Goal: Information Seeking & Learning: Learn about a topic

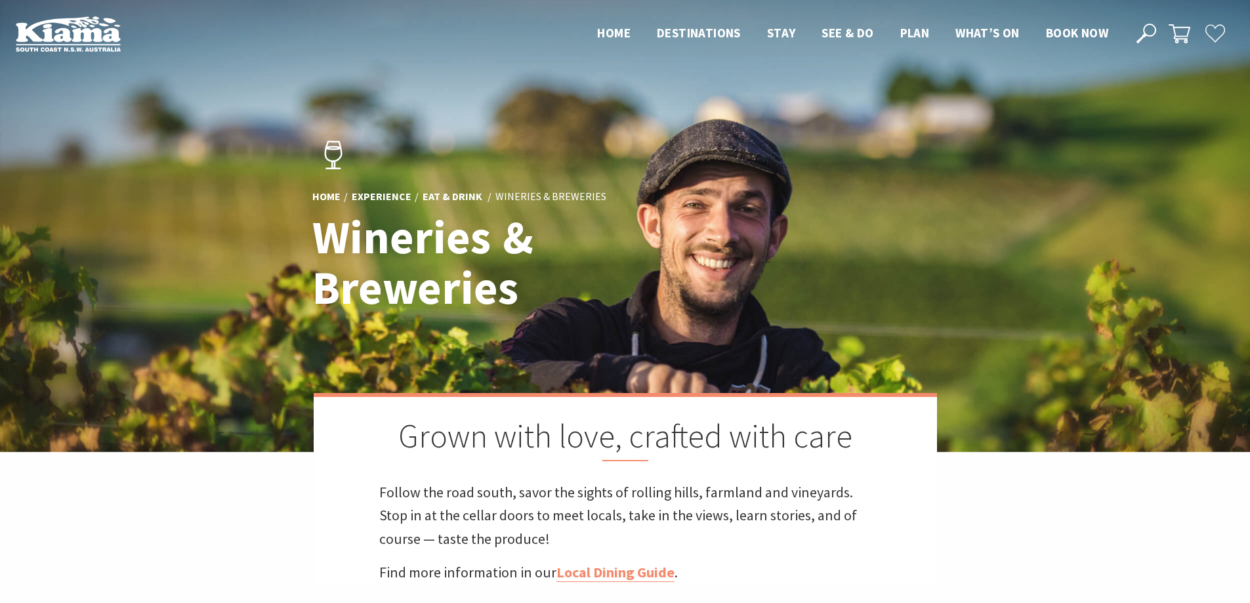
drag, startPoint x: 1097, startPoint y: 487, endPoint x: 1083, endPoint y: 115, distance: 372.2
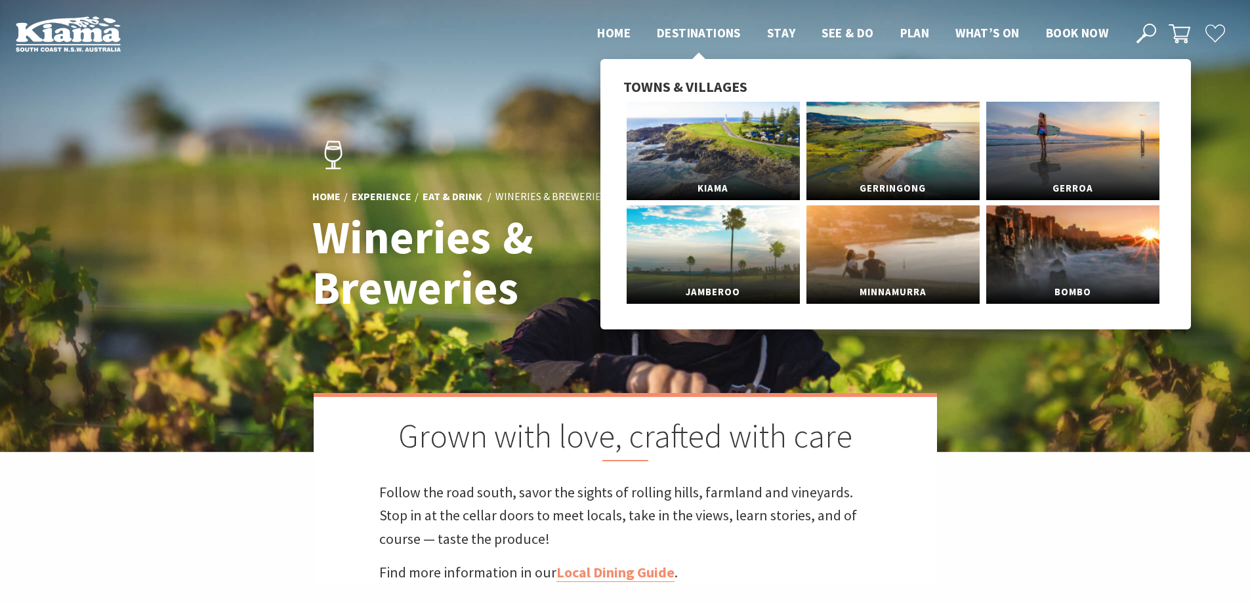
click at [683, 35] on span "Destinations" at bounding box center [699, 33] width 84 height 16
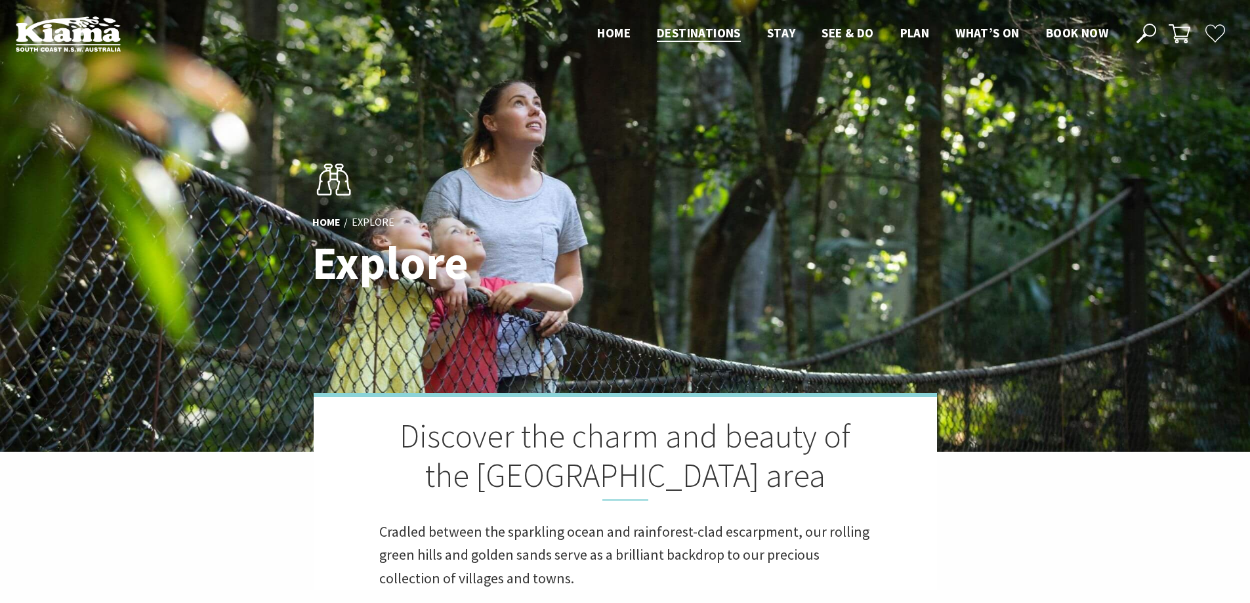
drag, startPoint x: 1071, startPoint y: 365, endPoint x: 1036, endPoint y: 65, distance: 302.4
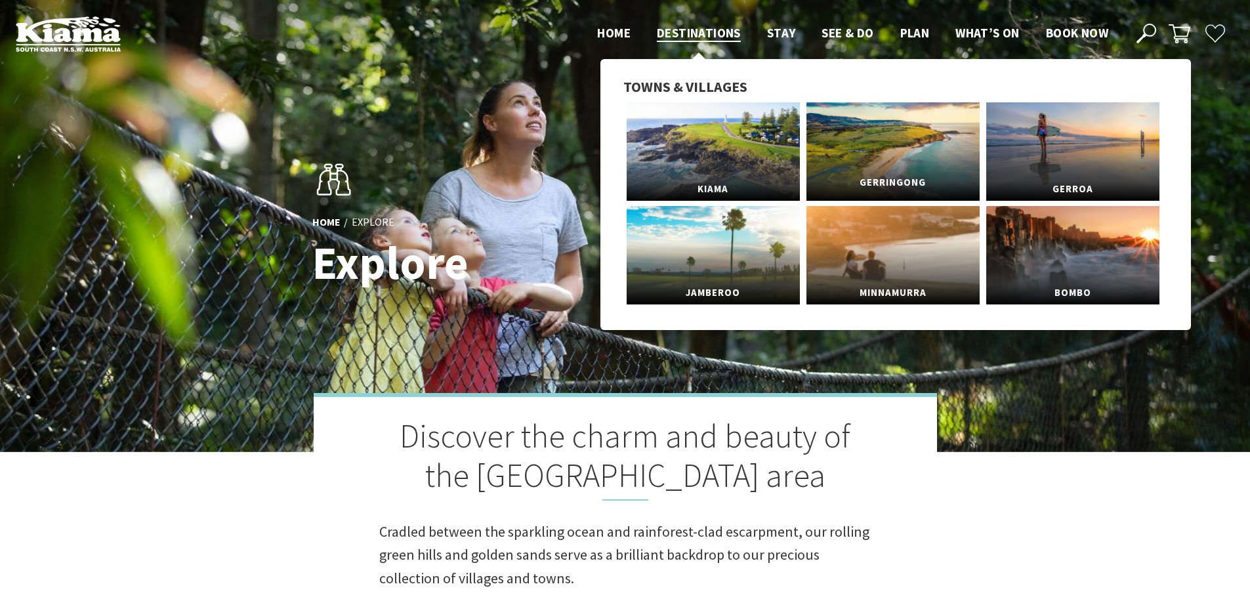
click at [872, 147] on link "Gerringong" at bounding box center [892, 151] width 173 height 98
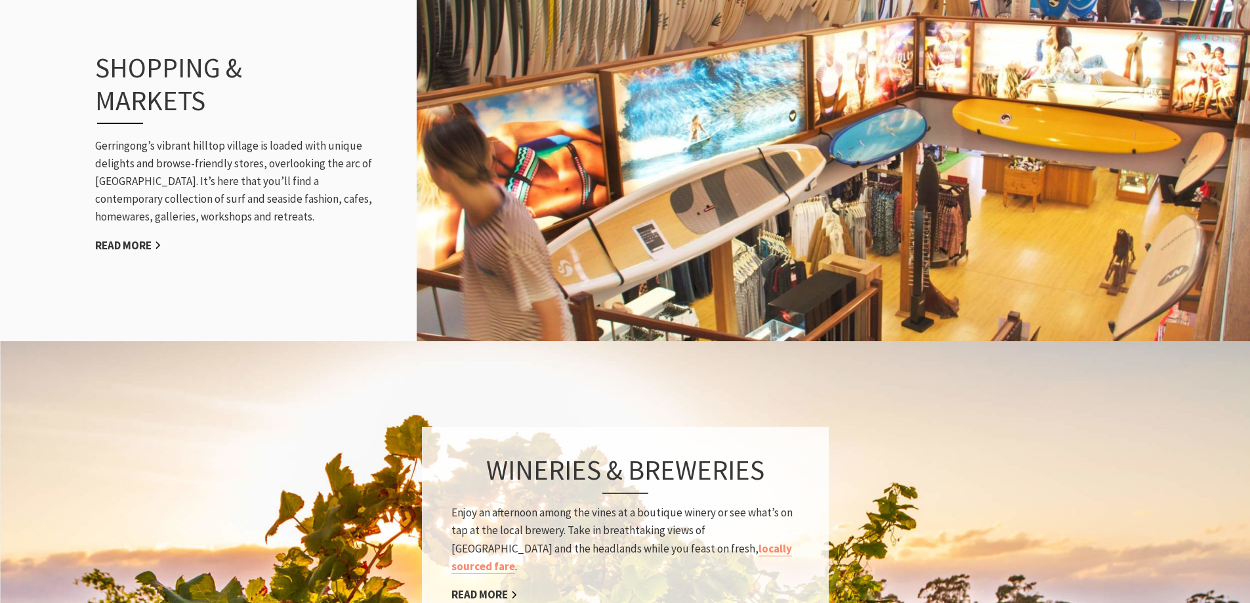
scroll to position [1837, 0]
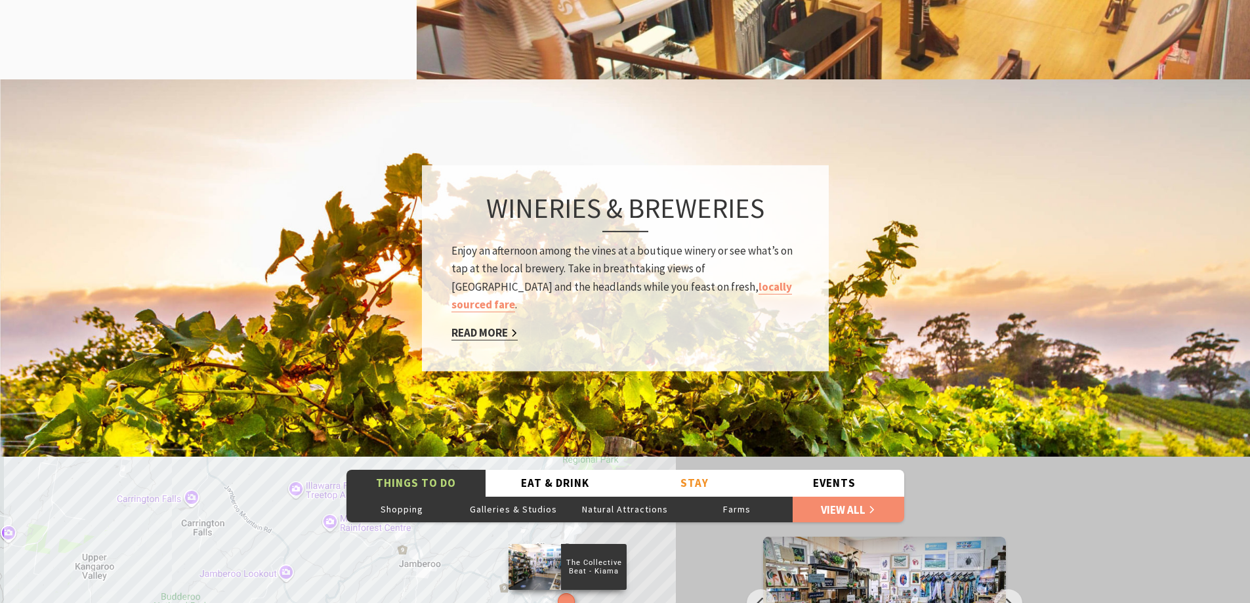
click at [487, 325] on link "Read More" at bounding box center [484, 332] width 66 height 15
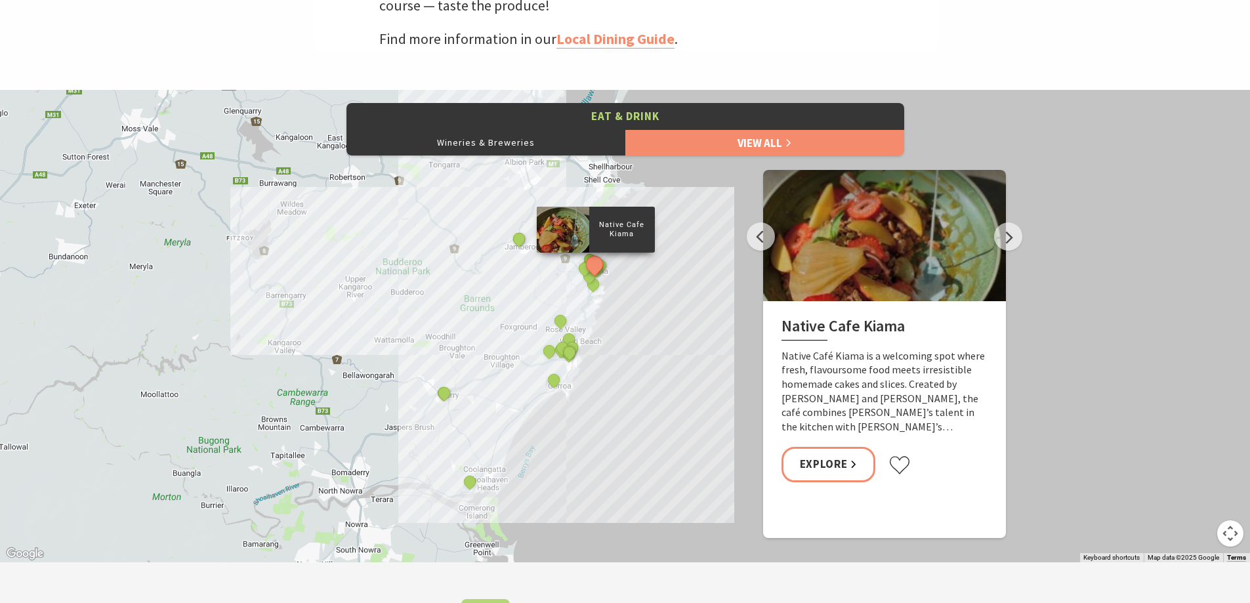
scroll to position [525, 0]
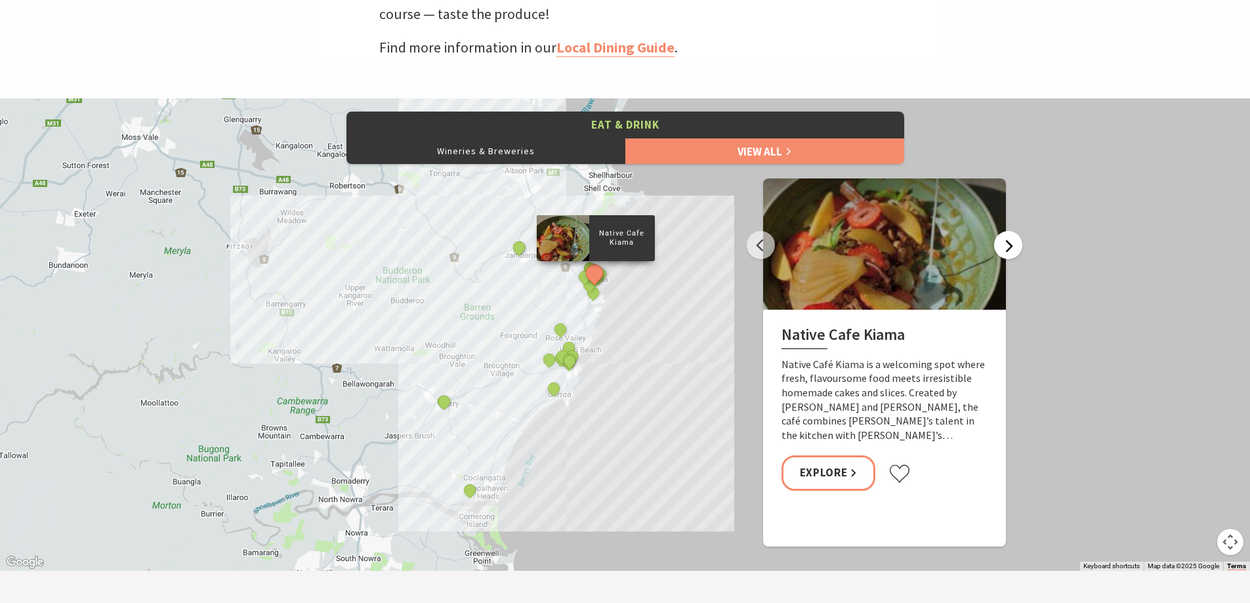
click at [1011, 245] on button "Next" at bounding box center [1008, 245] width 28 height 28
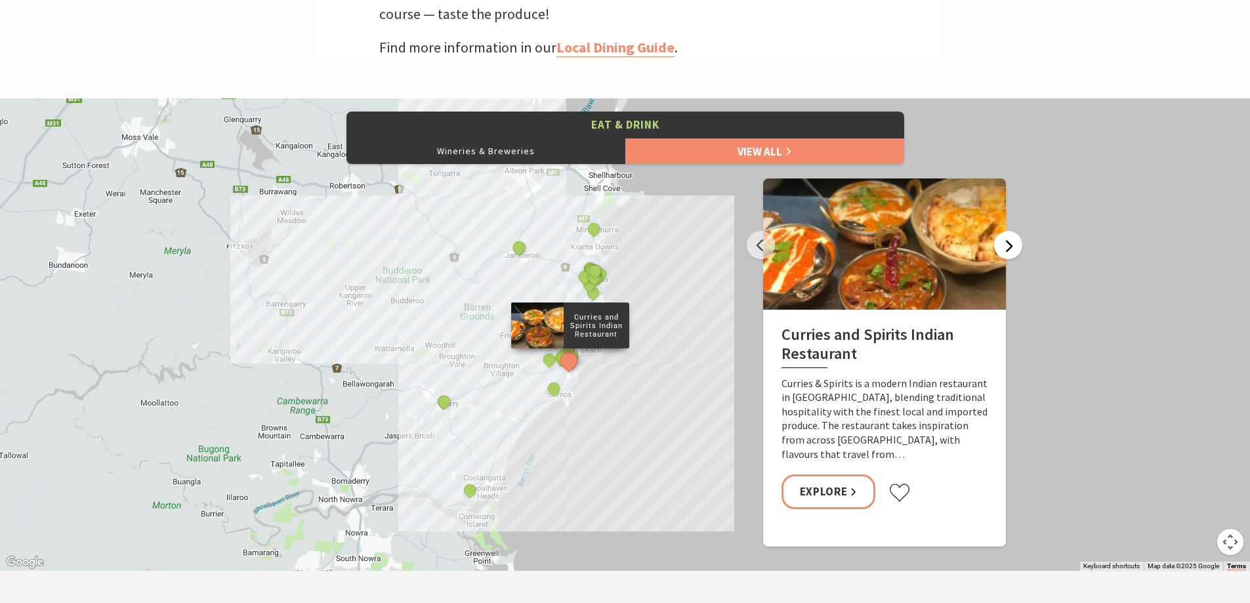
click at [1011, 245] on button "Next" at bounding box center [1008, 245] width 28 height 28
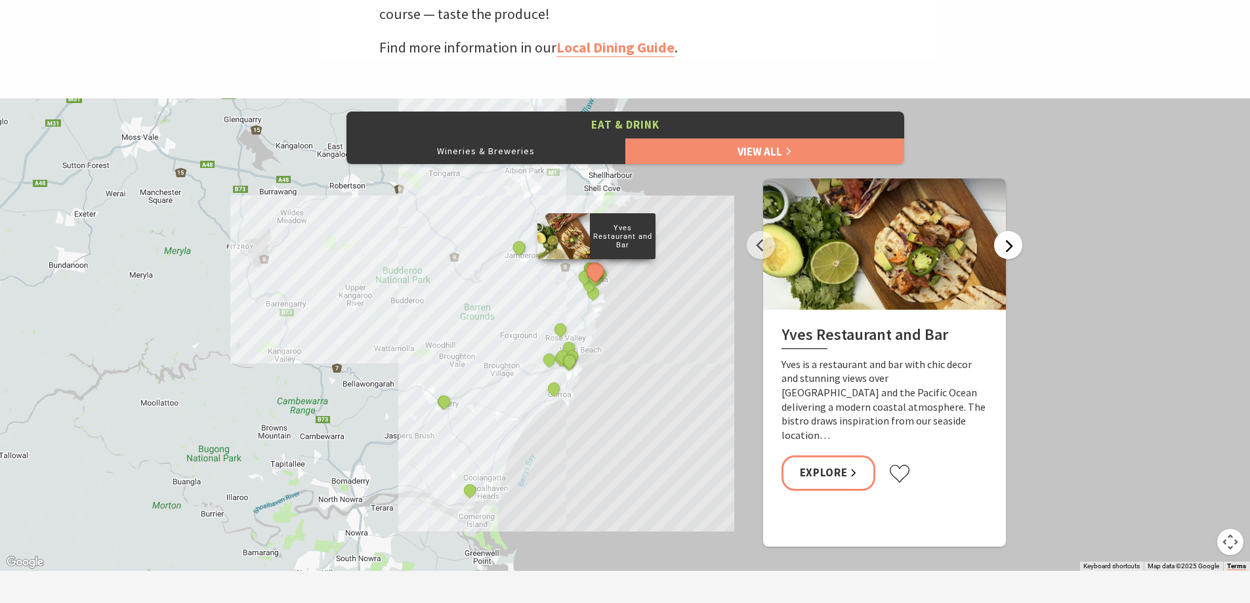
click at [1011, 245] on button "Next" at bounding box center [1008, 245] width 28 height 28
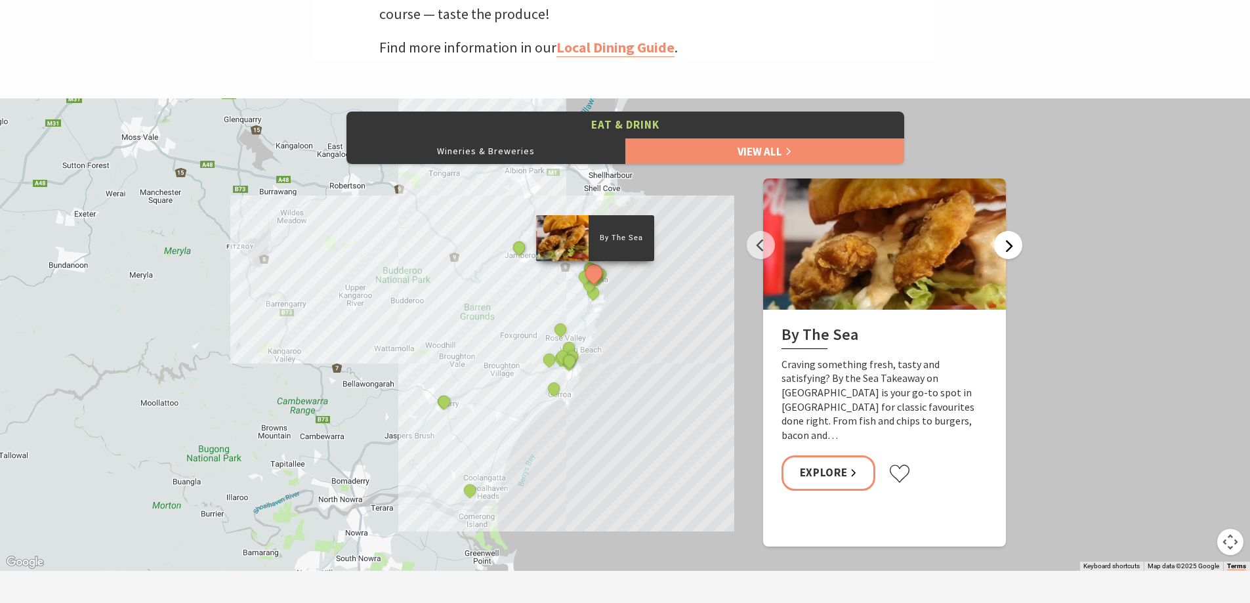
click at [1011, 245] on button "Next" at bounding box center [1008, 245] width 28 height 28
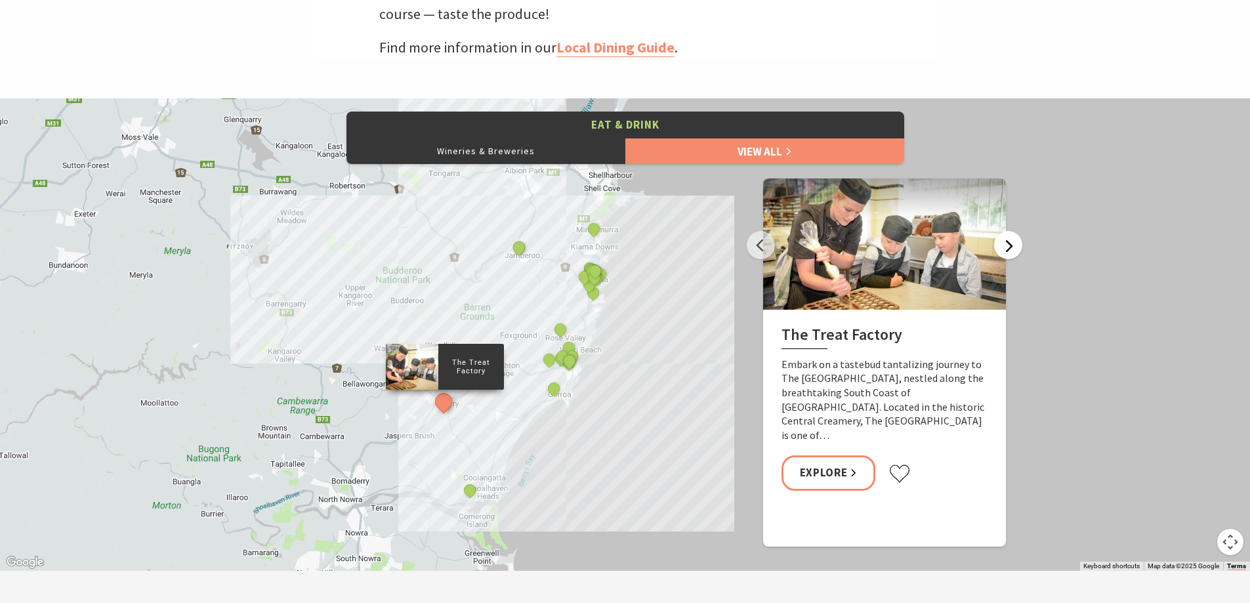
click at [1011, 245] on button "Next" at bounding box center [1008, 245] width 28 height 28
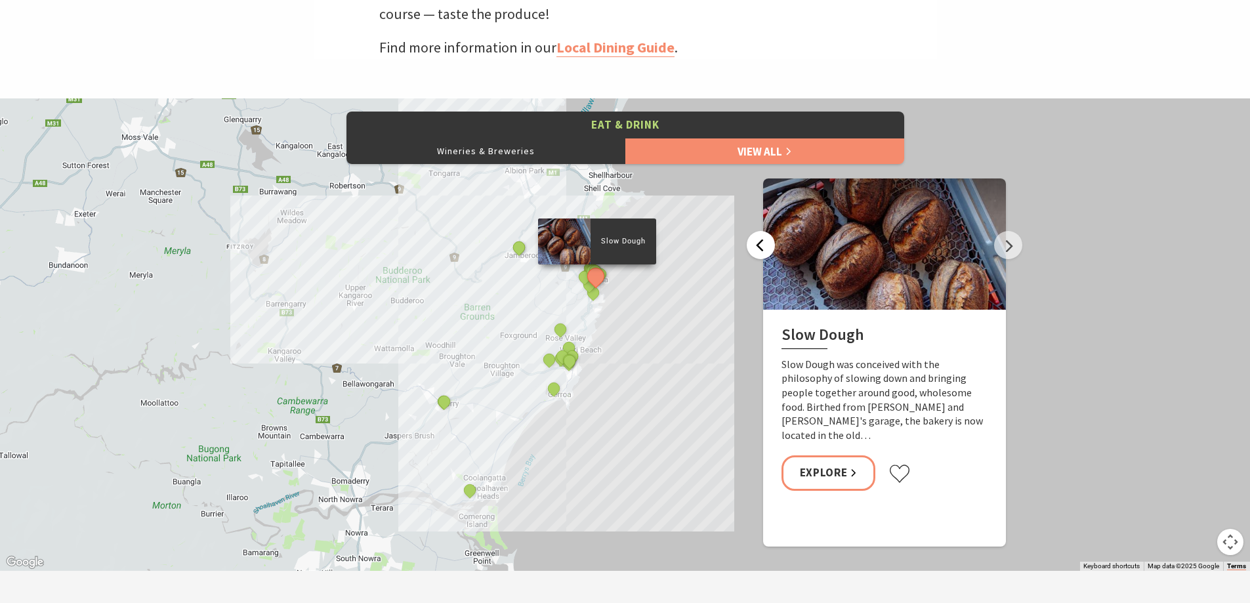
click at [768, 248] on button "Previous" at bounding box center [760, 245] width 28 height 28
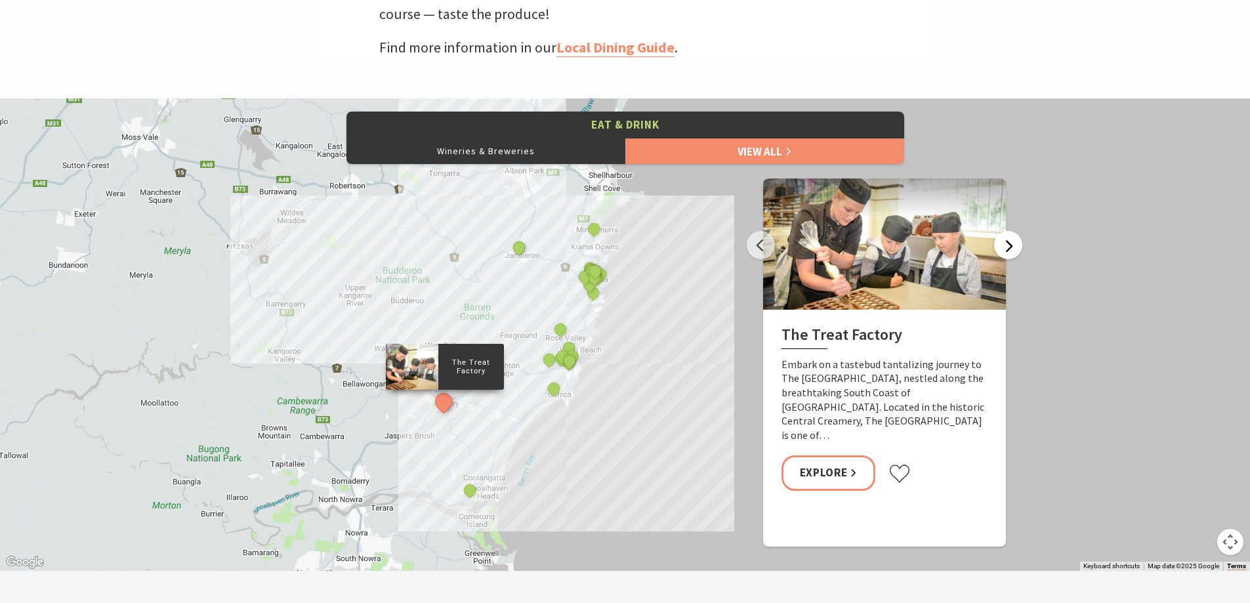
click at [1013, 246] on button "Next" at bounding box center [1008, 245] width 28 height 28
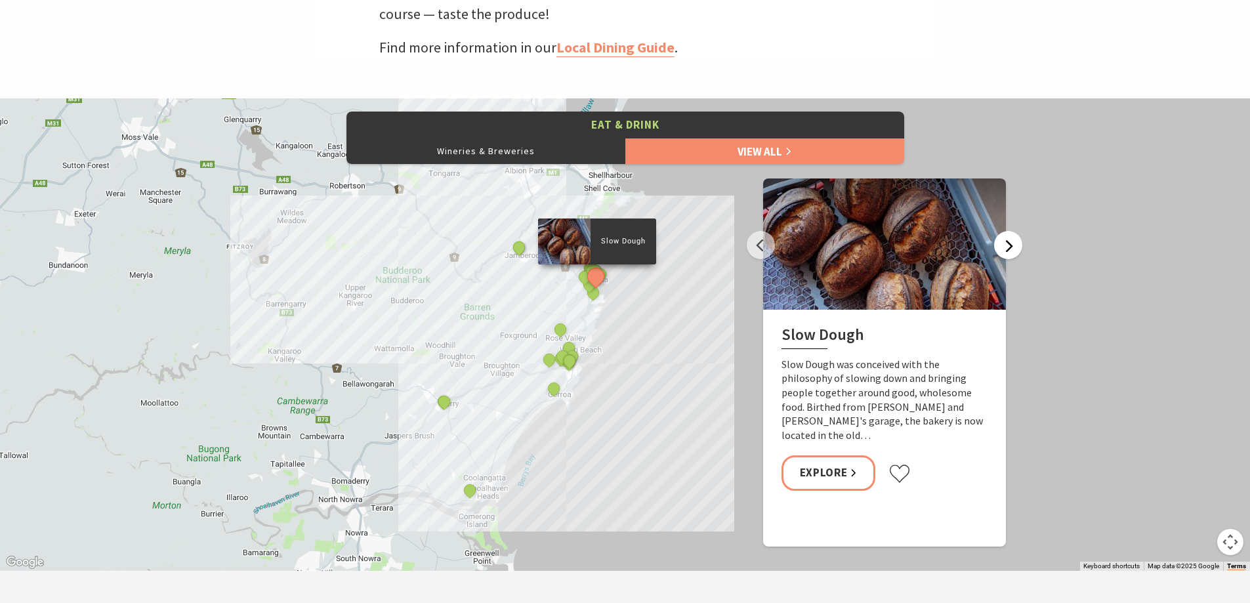
click at [1013, 246] on button "Next" at bounding box center [1008, 245] width 28 height 28
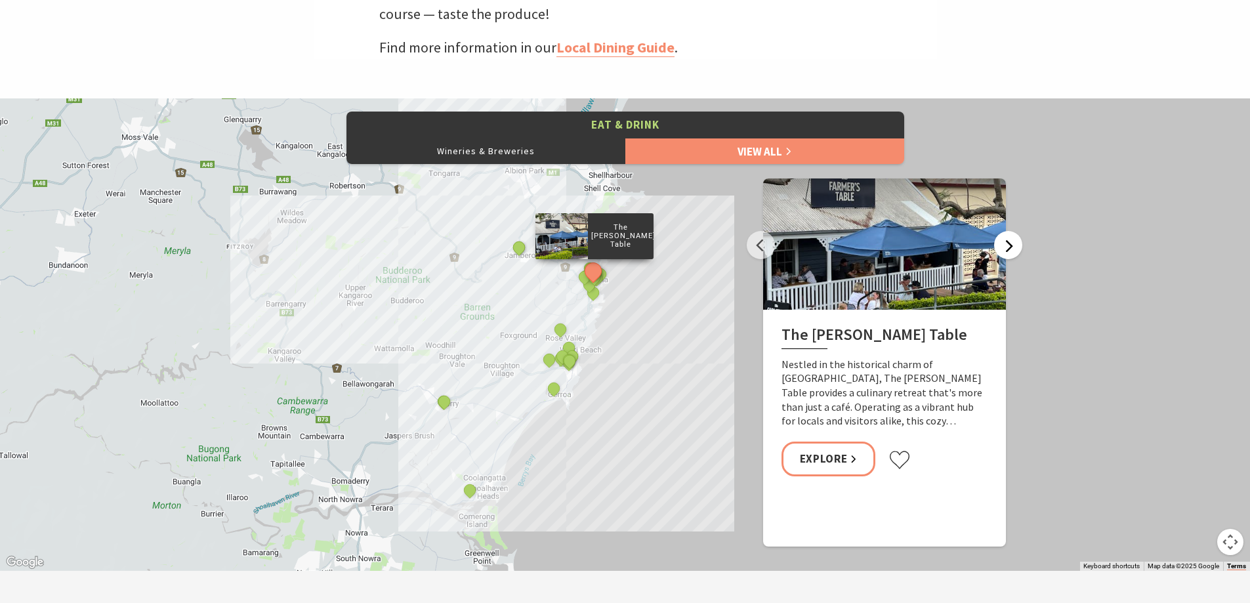
click at [1012, 245] on button "Next" at bounding box center [1008, 245] width 28 height 28
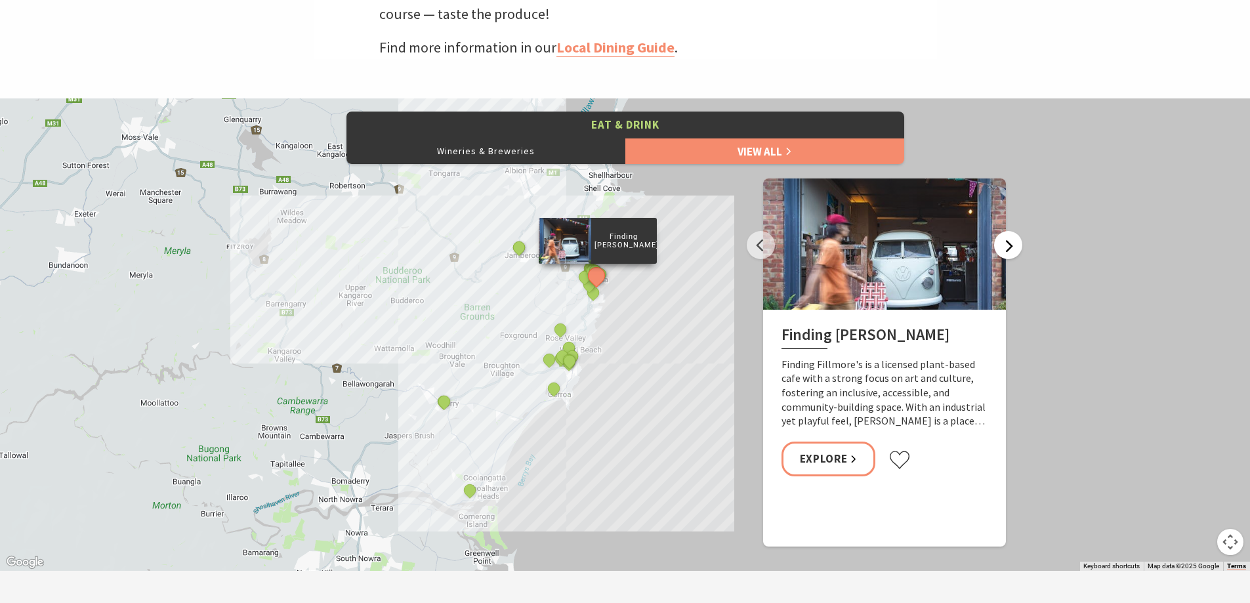
click at [1012, 245] on button "Next" at bounding box center [1008, 245] width 28 height 28
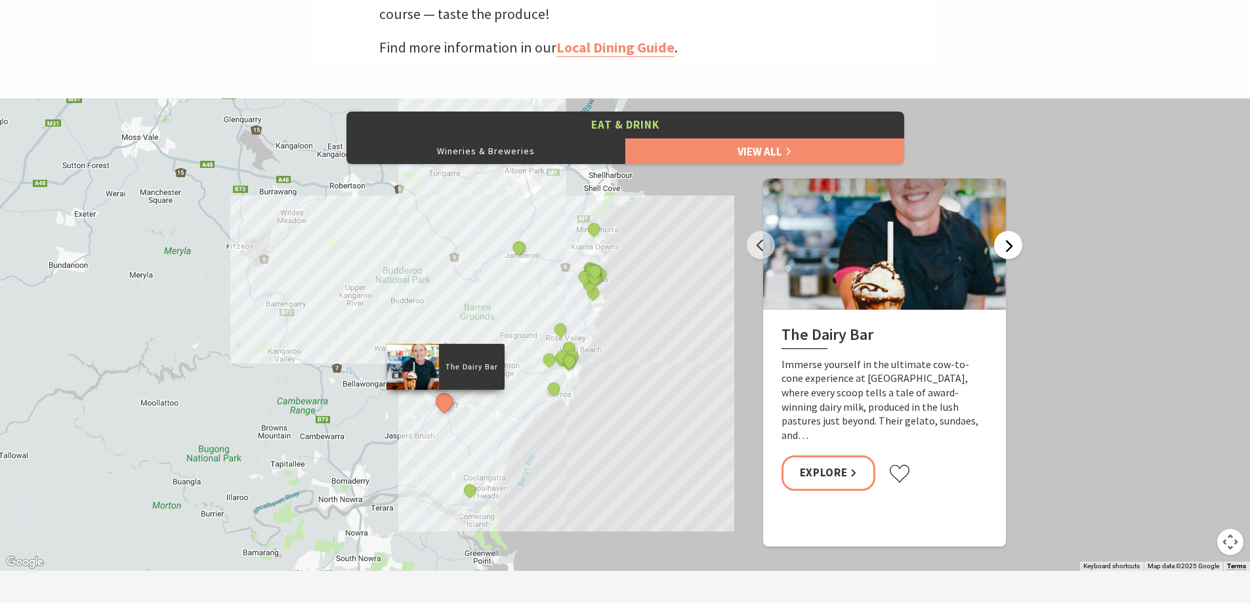
click at [1012, 245] on button "Next" at bounding box center [1008, 245] width 28 height 28
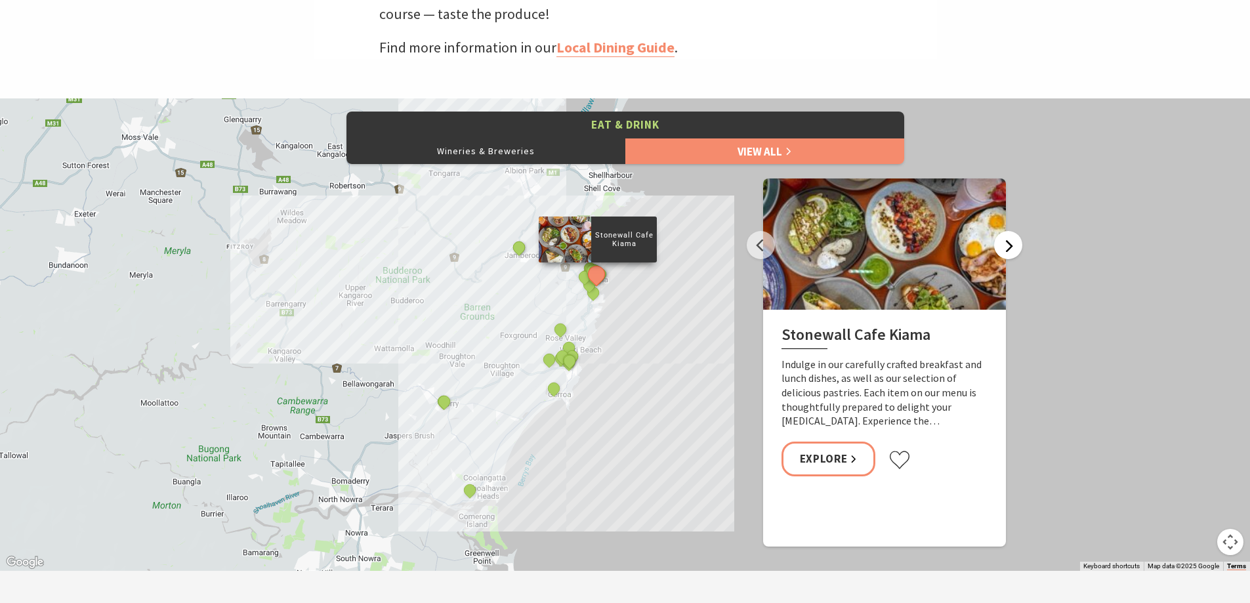
click at [1012, 245] on button "Next" at bounding box center [1008, 245] width 28 height 28
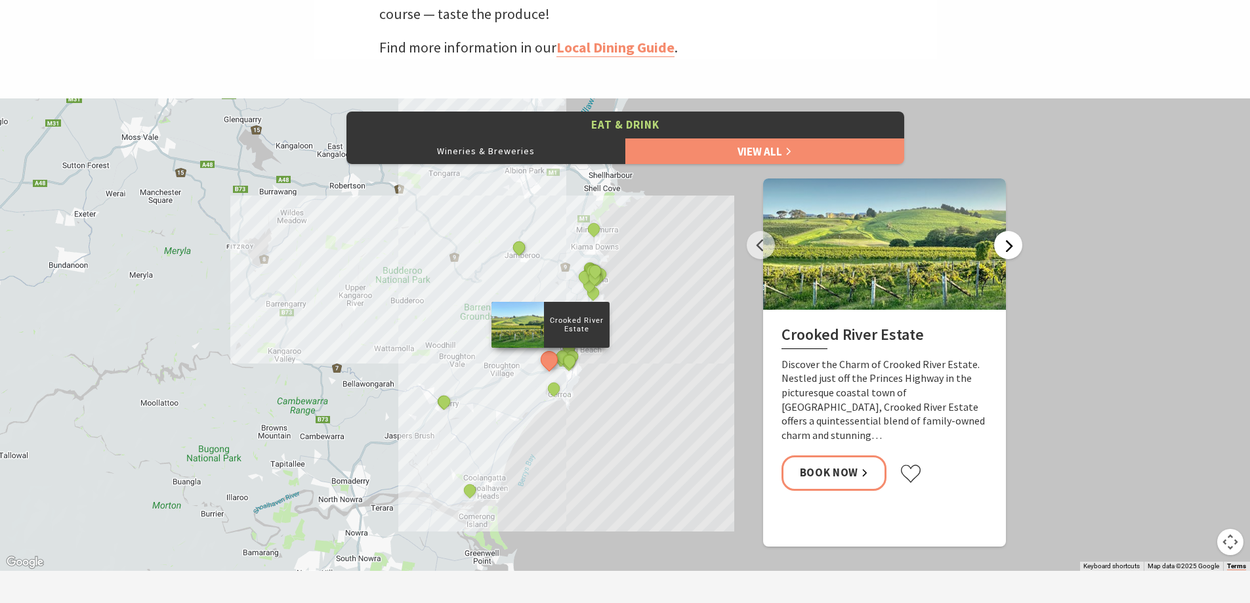
click at [1012, 245] on button "Next" at bounding box center [1008, 245] width 28 height 28
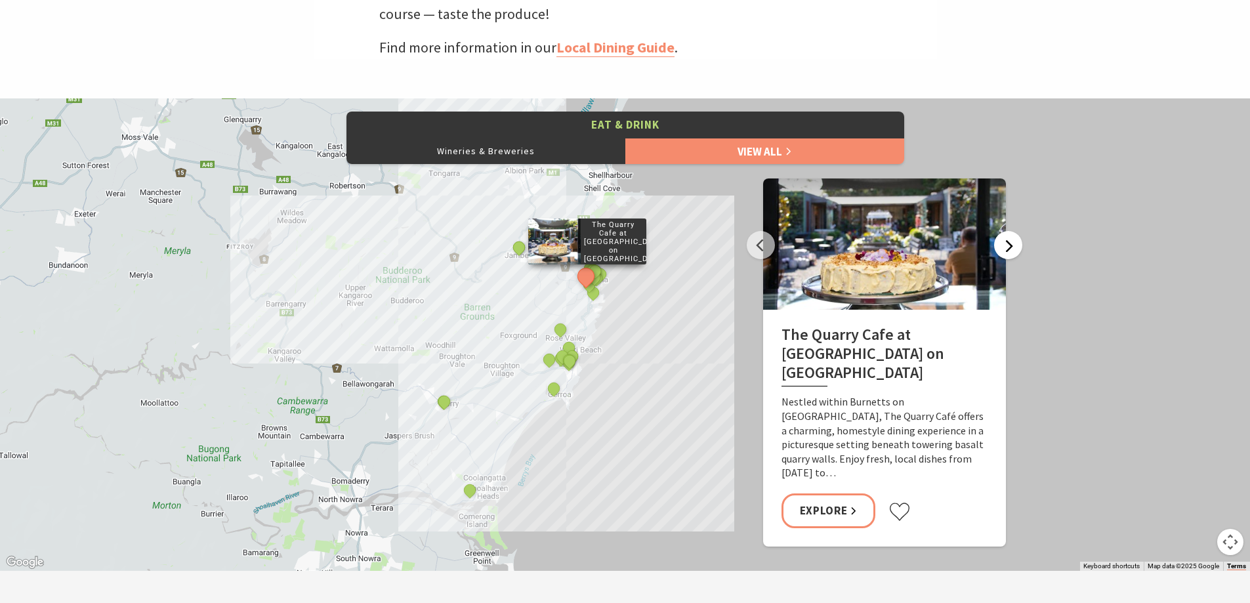
click at [1013, 245] on button "Next" at bounding box center [1008, 245] width 28 height 28
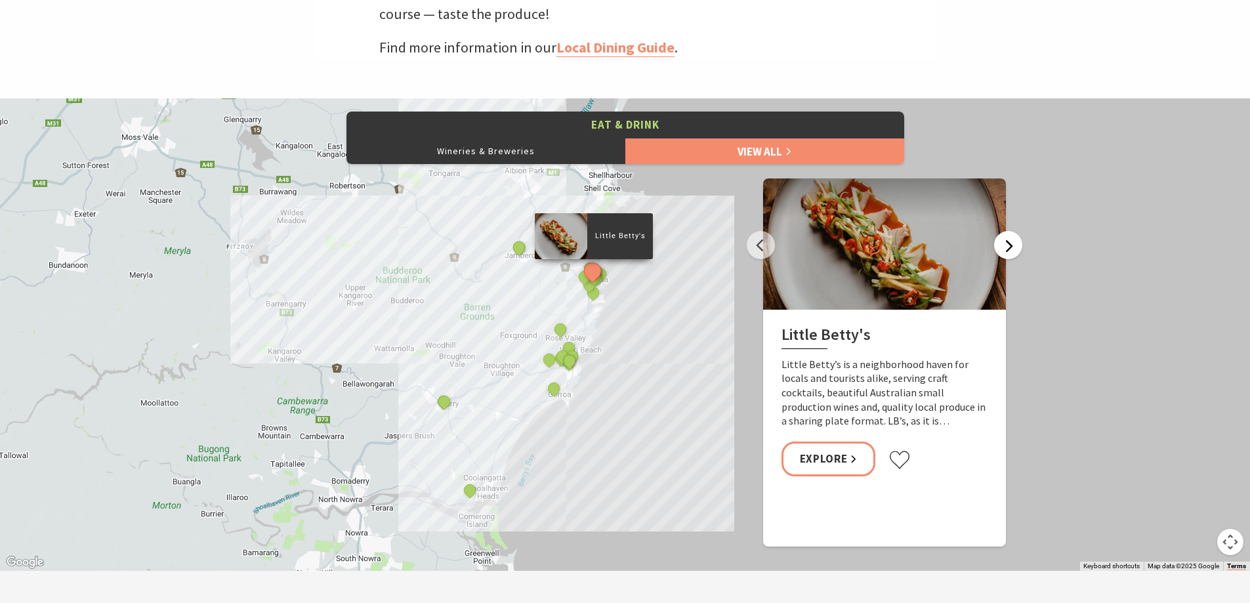
click at [1013, 245] on button "Next" at bounding box center [1008, 245] width 28 height 28
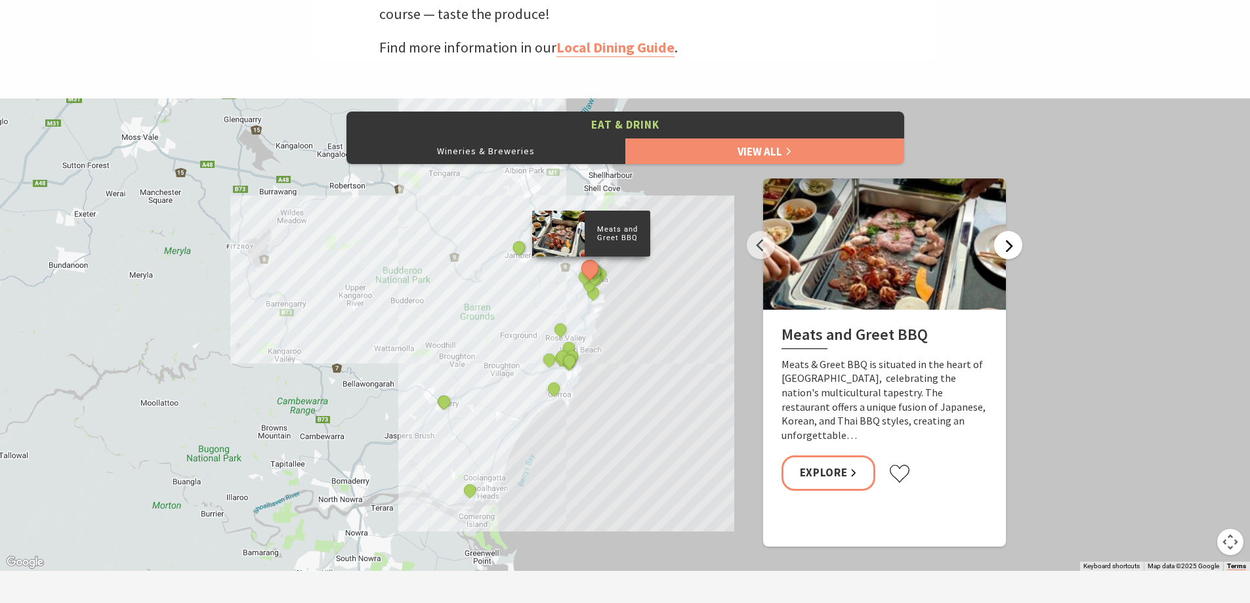
click at [1013, 245] on button "Next" at bounding box center [1008, 245] width 28 height 28
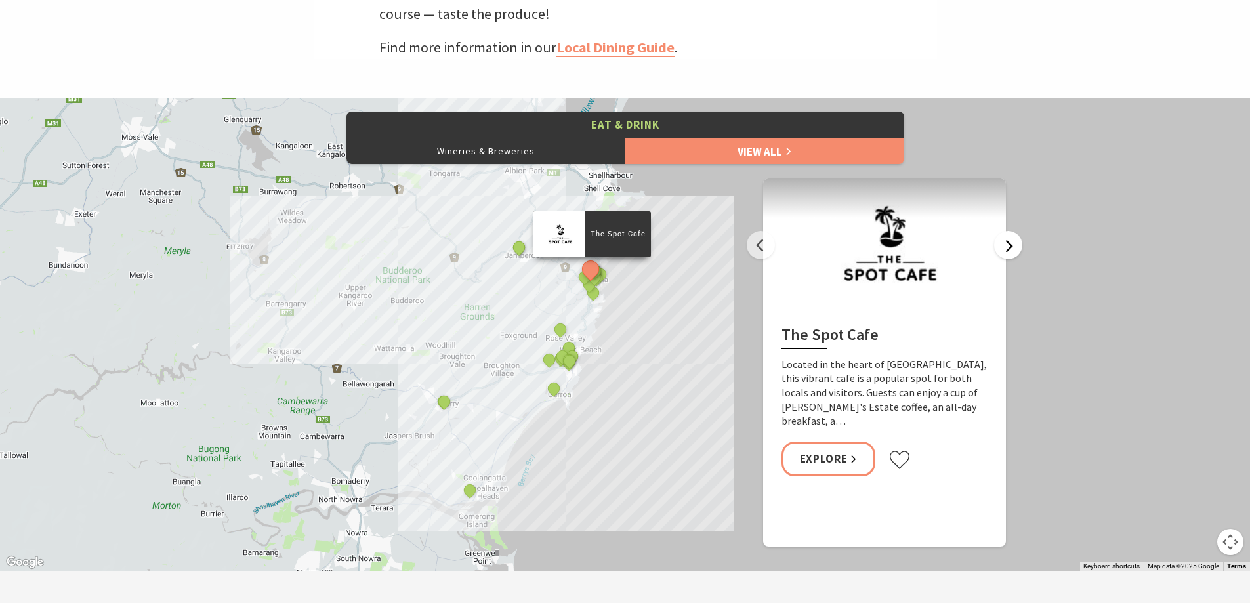
click at [1013, 245] on button "Next" at bounding box center [1008, 245] width 28 height 28
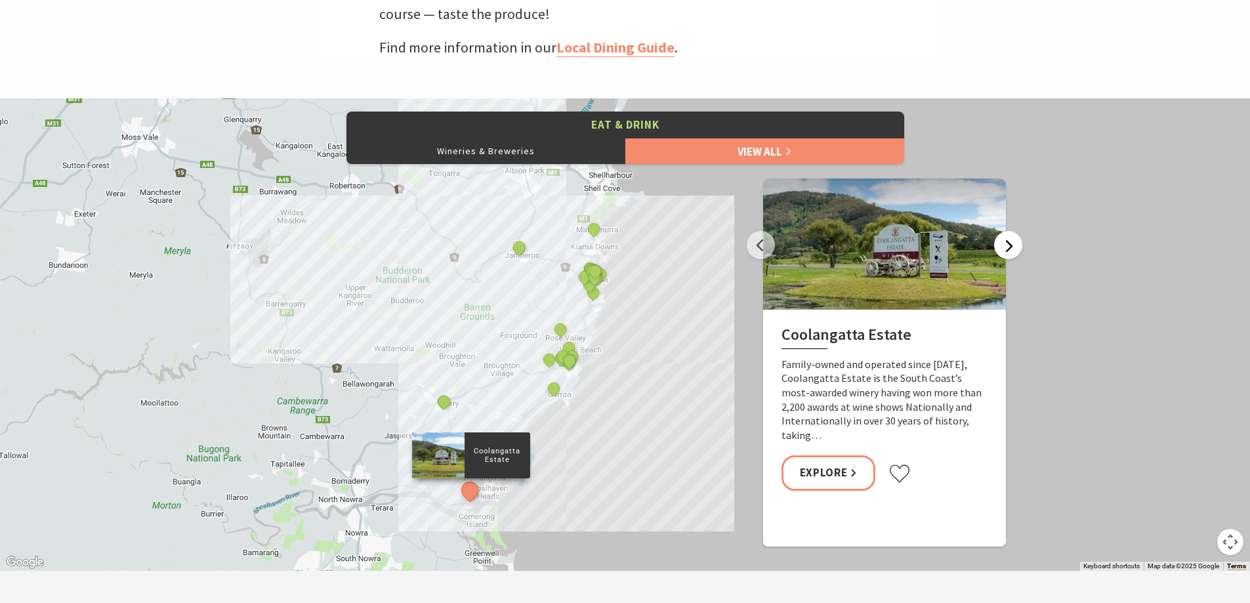
click at [1013, 245] on button "Next" at bounding box center [1008, 245] width 28 height 28
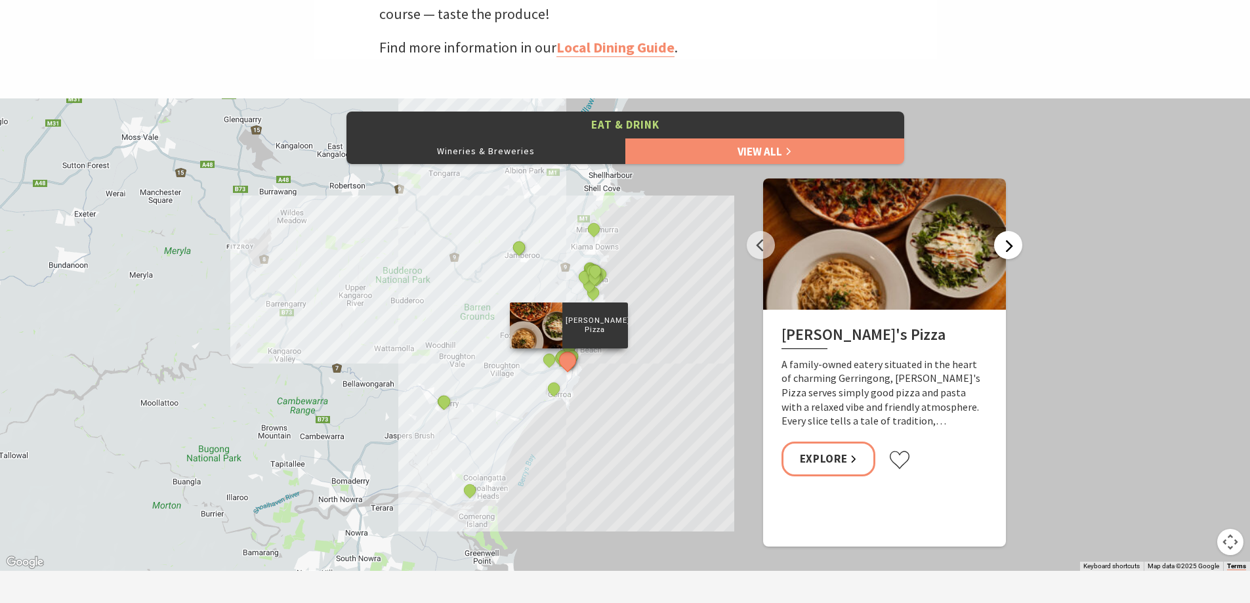
click at [1013, 245] on button "Next" at bounding box center [1008, 245] width 28 height 28
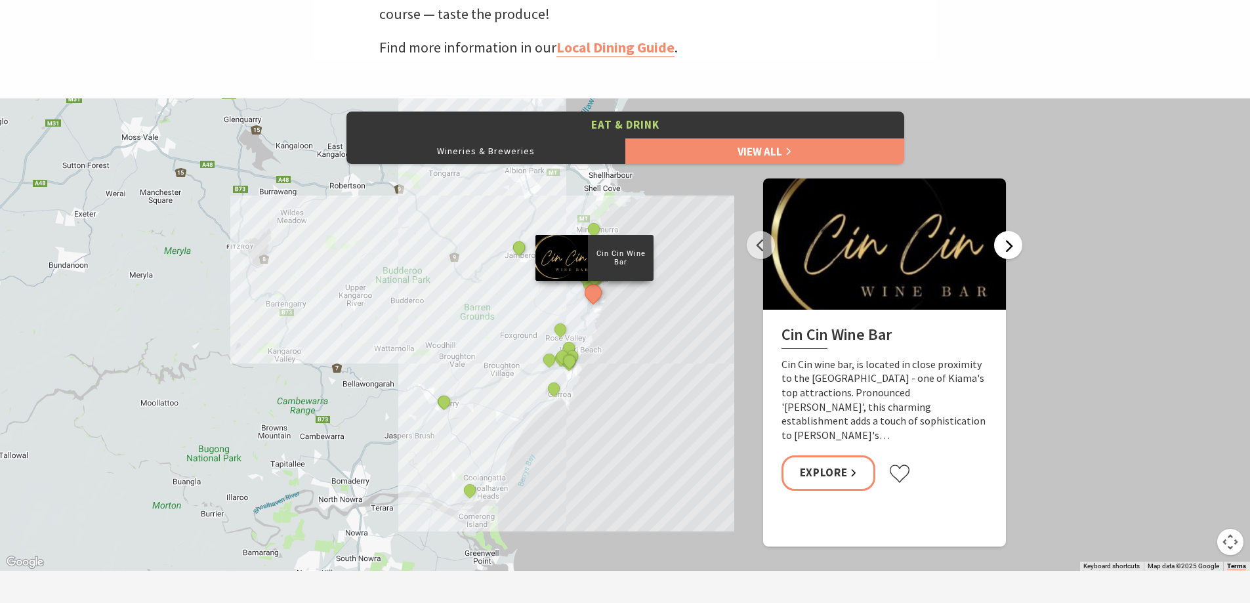
click at [1013, 245] on button "Next" at bounding box center [1008, 245] width 28 height 28
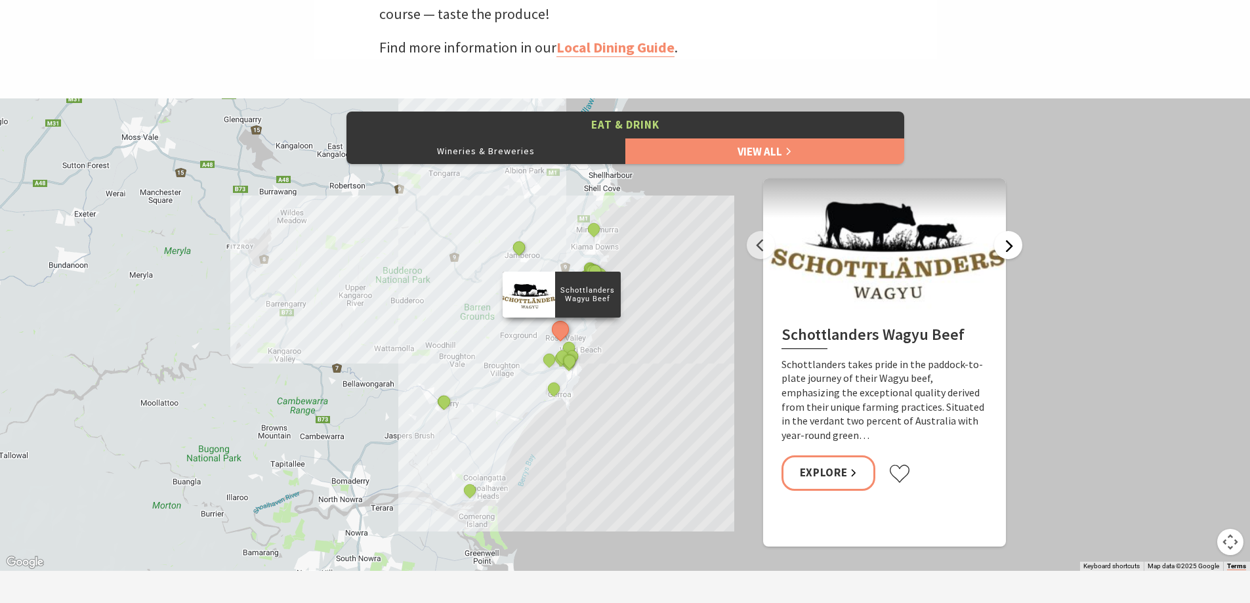
click at [1013, 245] on button "Next" at bounding box center [1008, 245] width 28 height 28
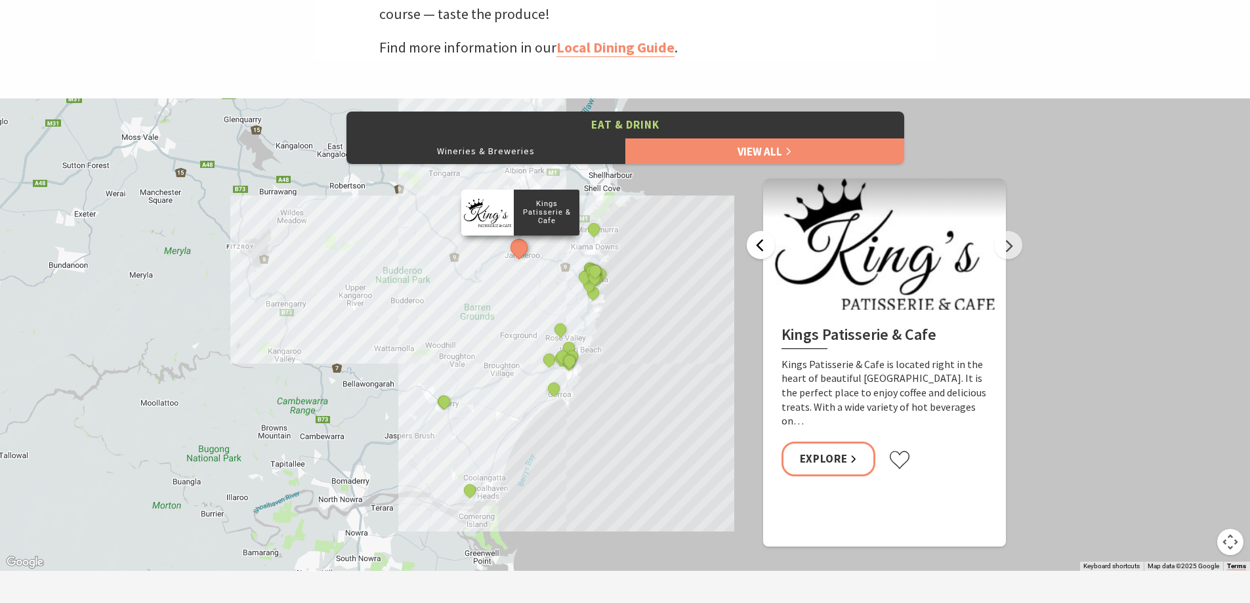
click at [752, 249] on button "Previous" at bounding box center [760, 245] width 28 height 28
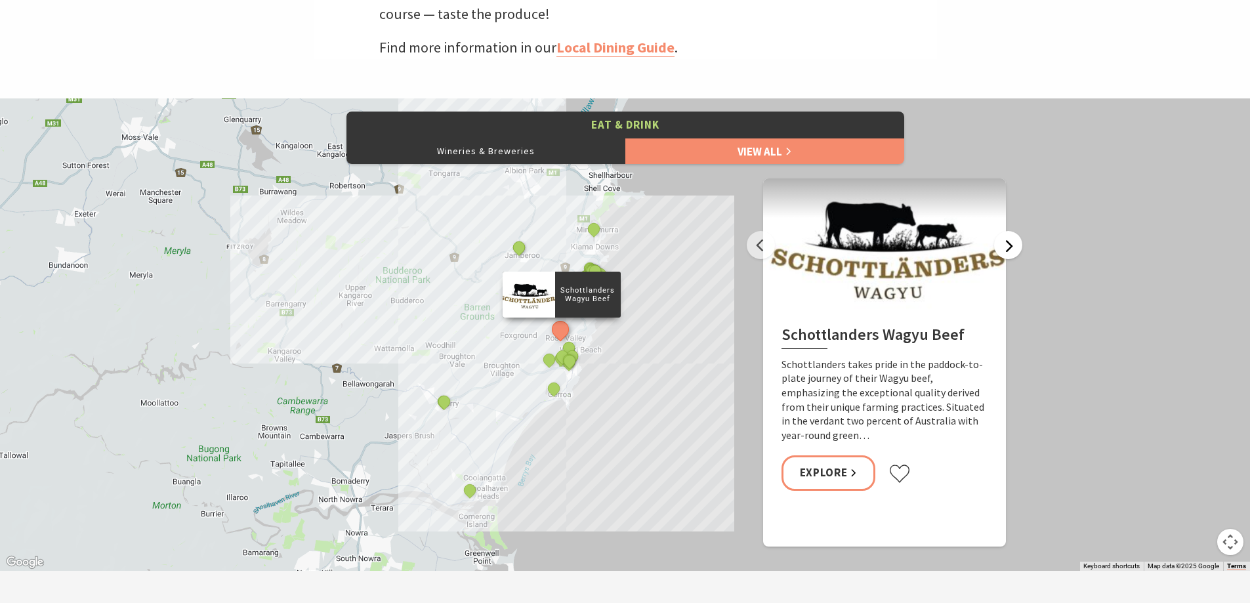
click at [1014, 247] on button "Next" at bounding box center [1008, 245] width 28 height 28
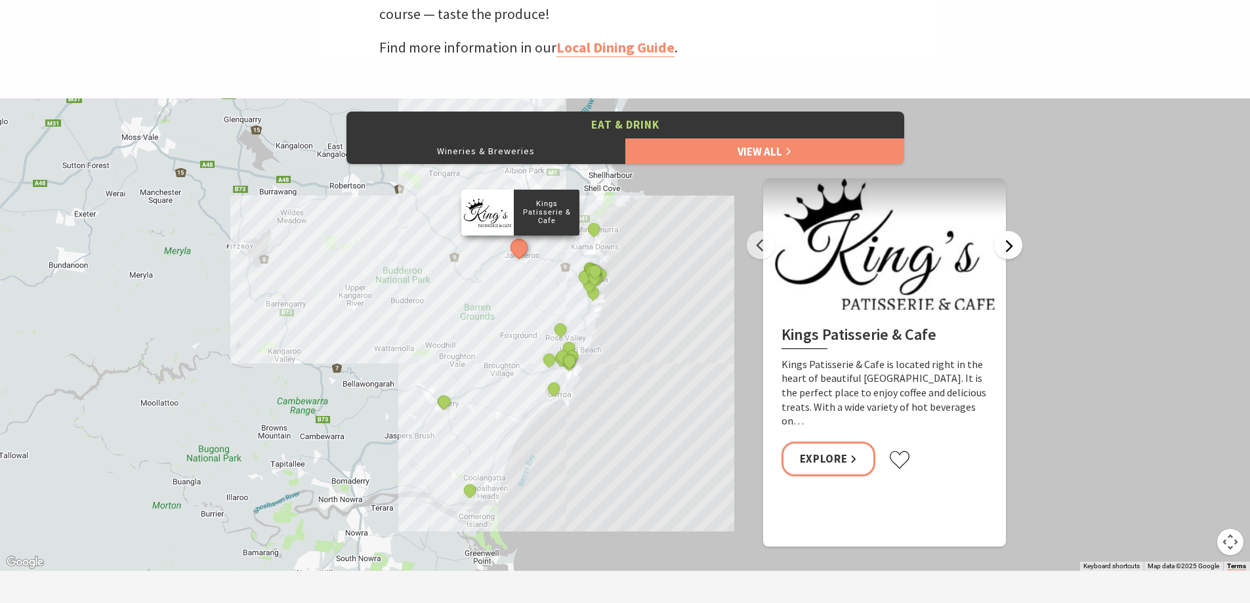
click at [1014, 247] on button "Next" at bounding box center [1008, 245] width 28 height 28
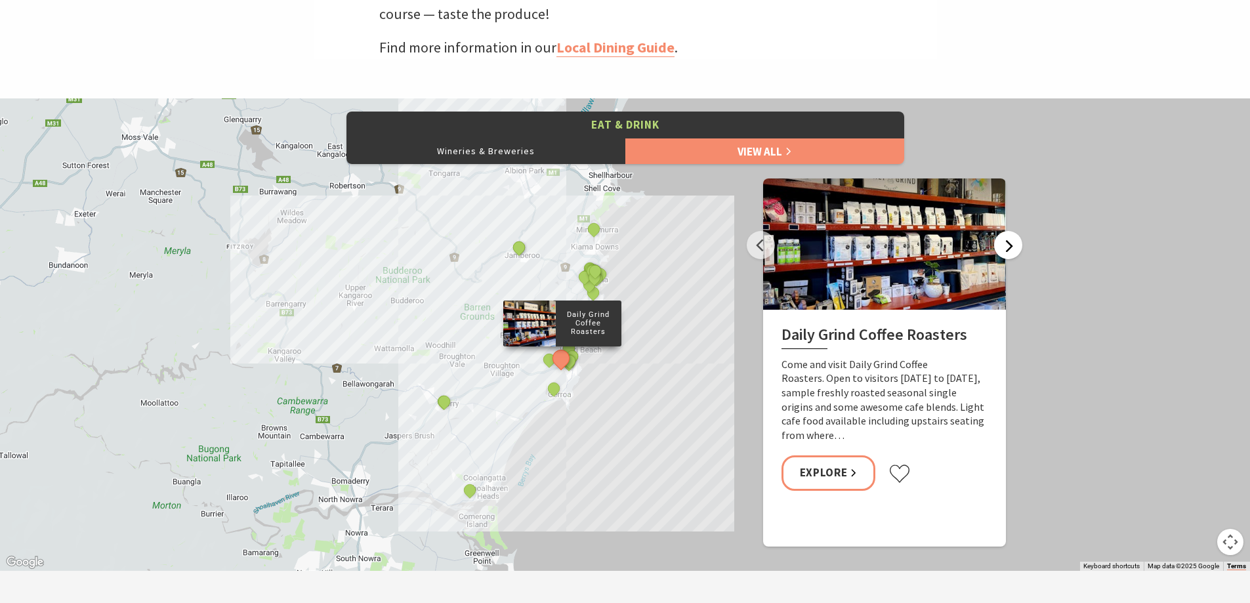
click at [1014, 247] on button "Next" at bounding box center [1008, 245] width 28 height 28
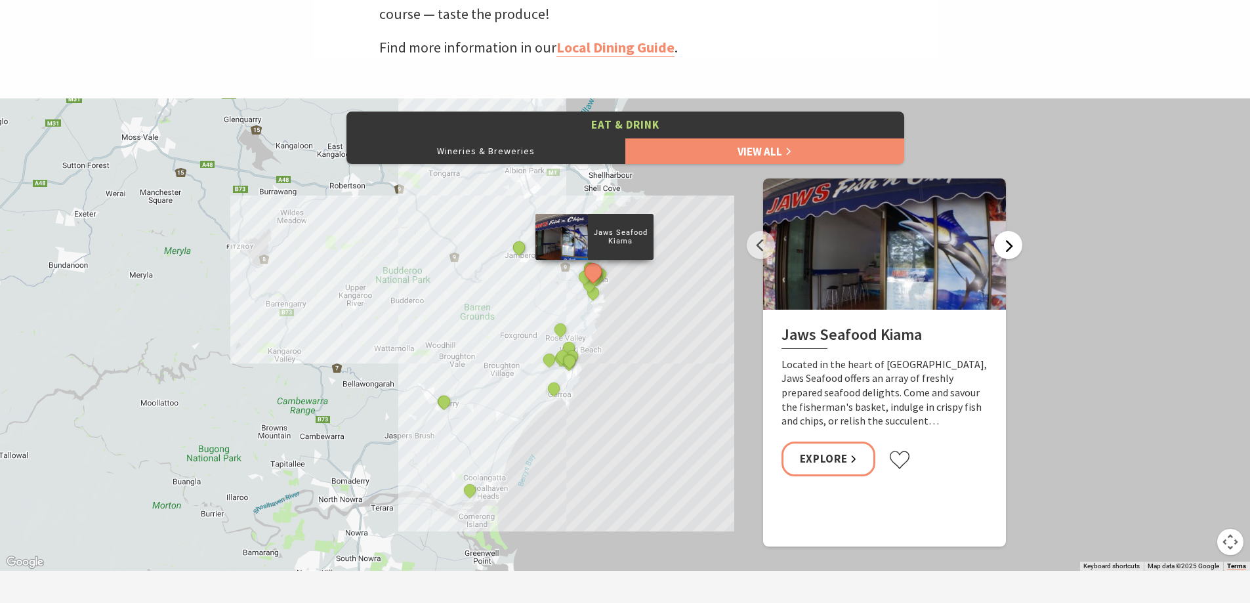
click at [1014, 247] on button "Next" at bounding box center [1008, 245] width 28 height 28
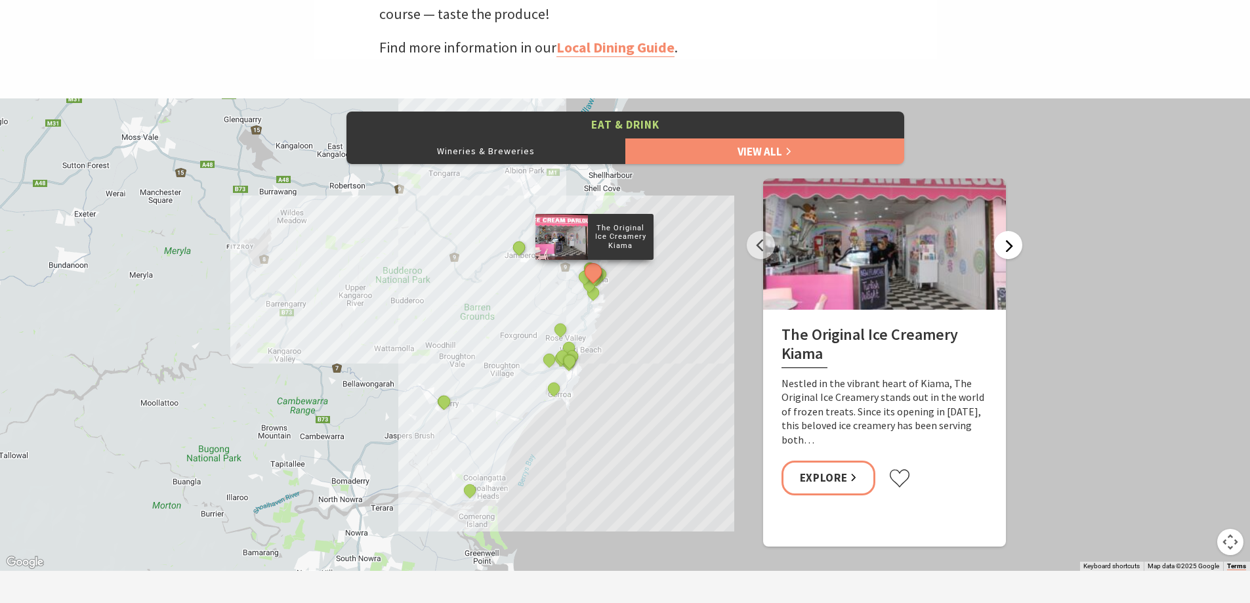
click at [1014, 247] on button "Next" at bounding box center [1008, 245] width 28 height 28
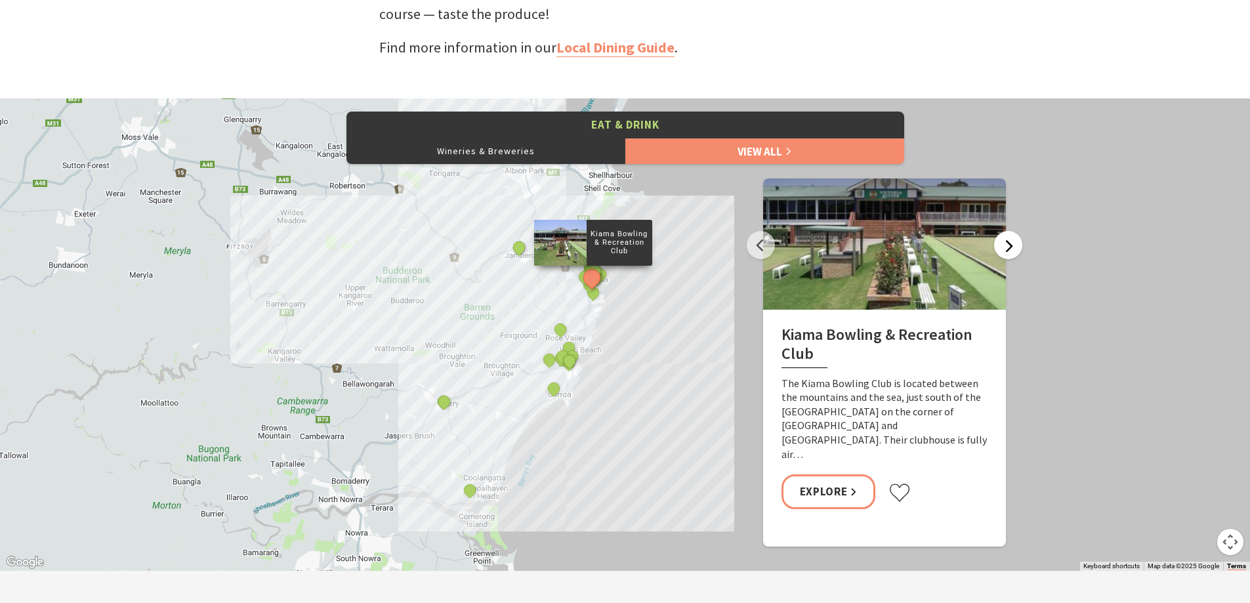
click at [1014, 247] on button "Next" at bounding box center [1008, 245] width 28 height 28
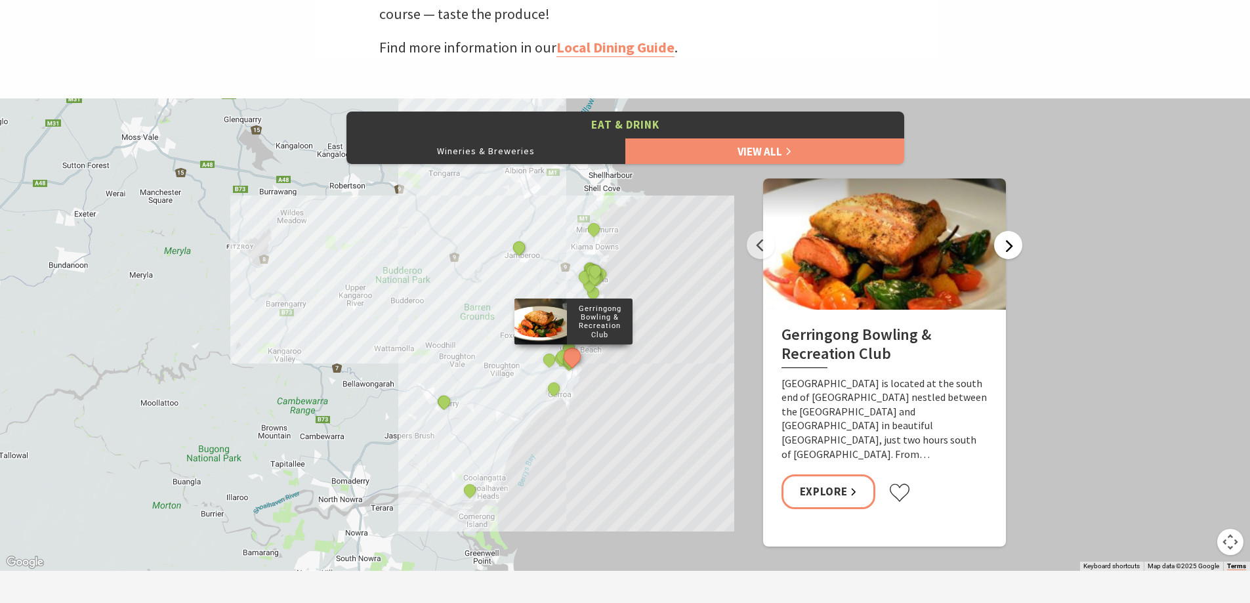
click at [1014, 247] on button "Next" at bounding box center [1008, 245] width 28 height 28
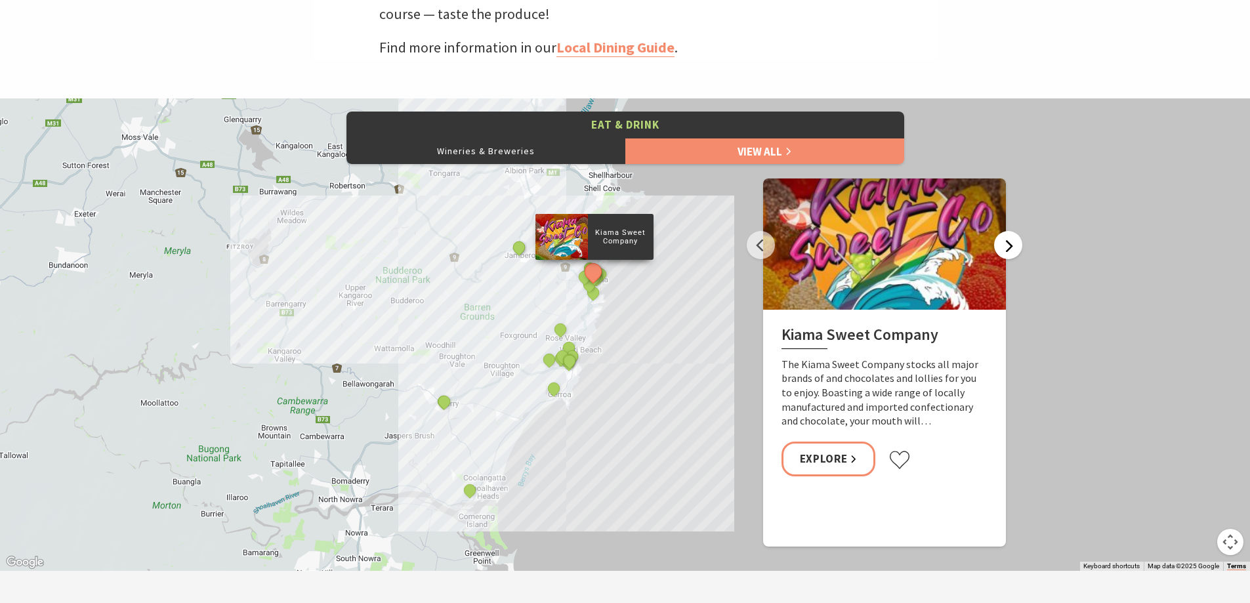
click at [1014, 247] on button "Next" at bounding box center [1008, 245] width 28 height 28
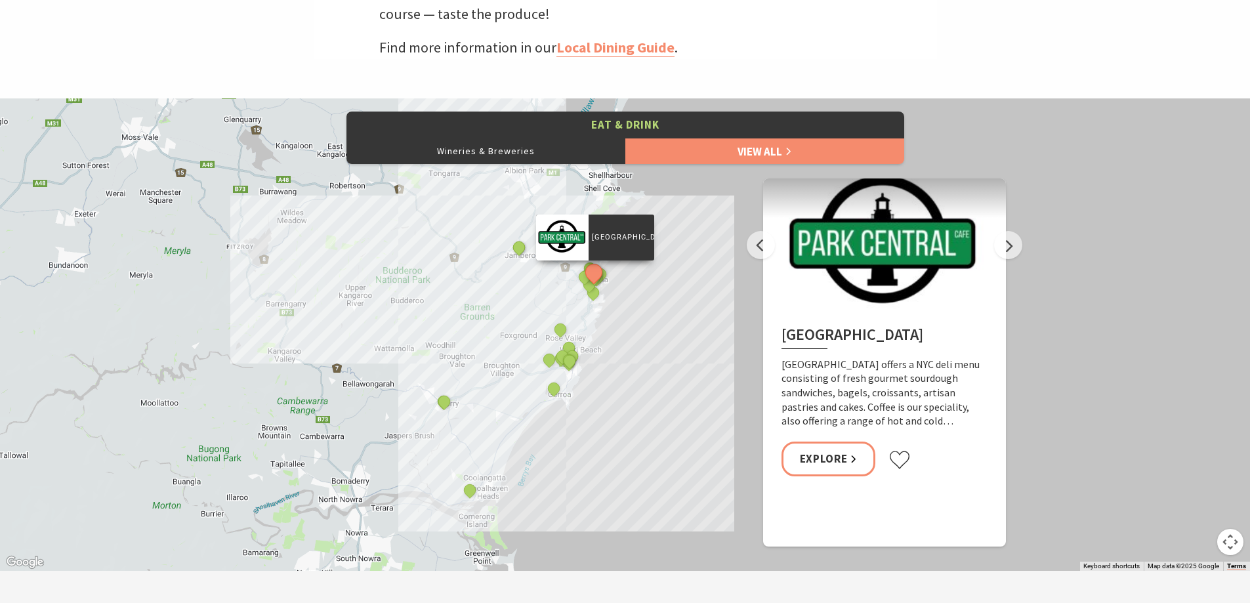
click at [1087, 260] on div "Native Cafe Kiama Curries and Spirits Indian Restaurant Yves Restaurant and Bar…" at bounding box center [625, 334] width 1250 height 472
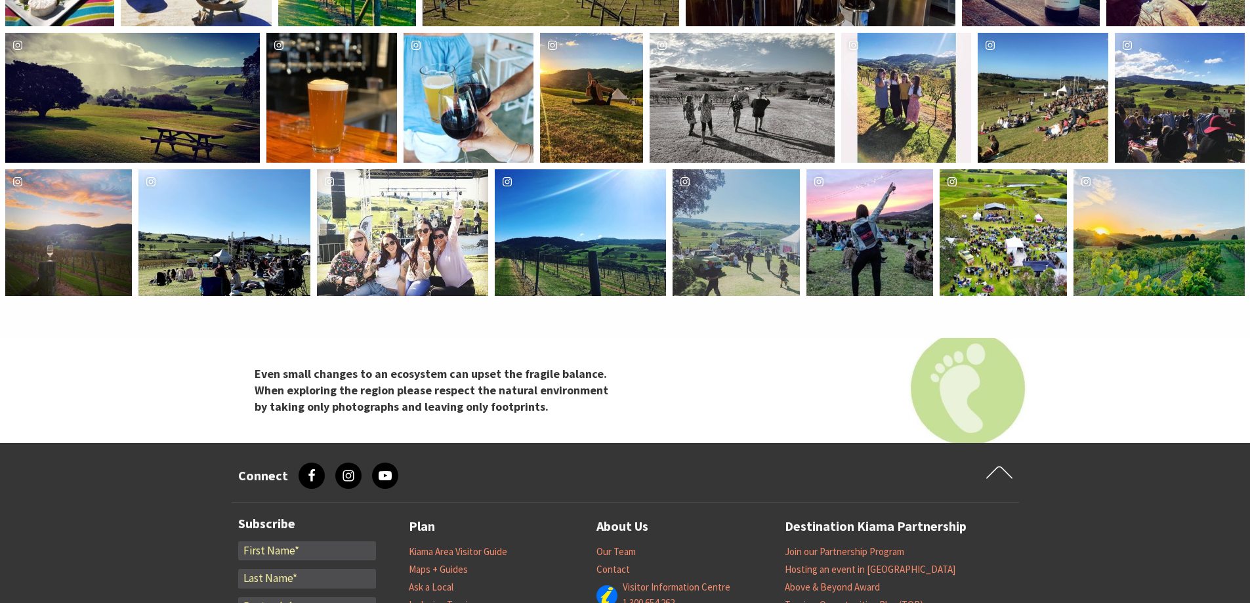
scroll to position [0, 0]
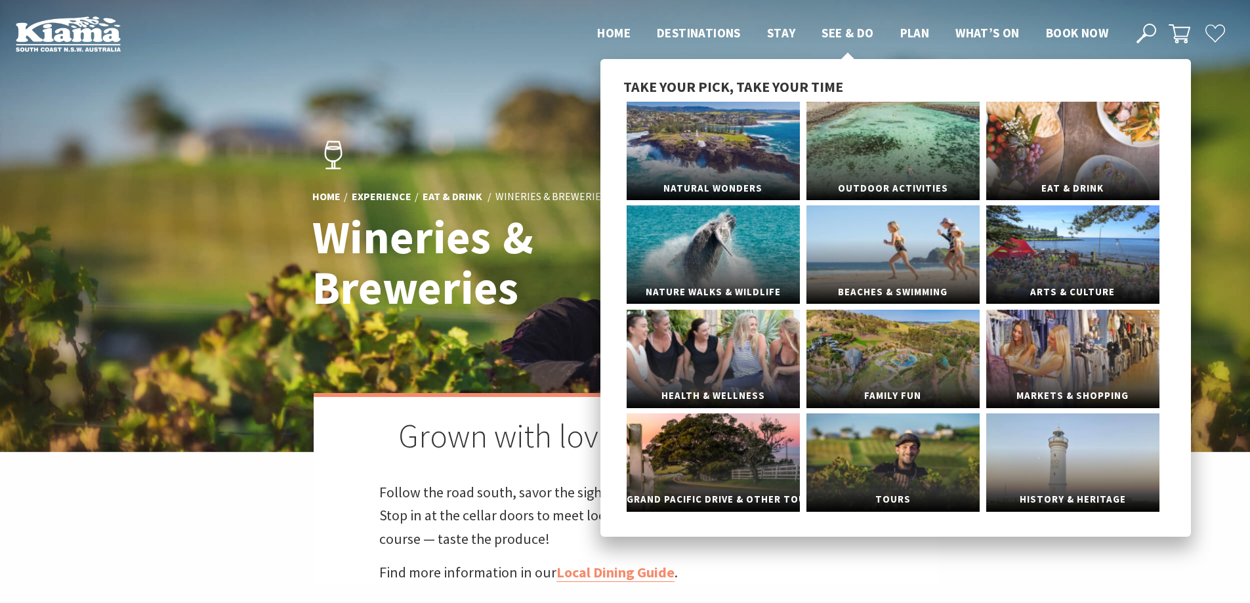
drag, startPoint x: 1057, startPoint y: 491, endPoint x: 819, endPoint y: 30, distance: 519.0
